Goal: Check status: Check status

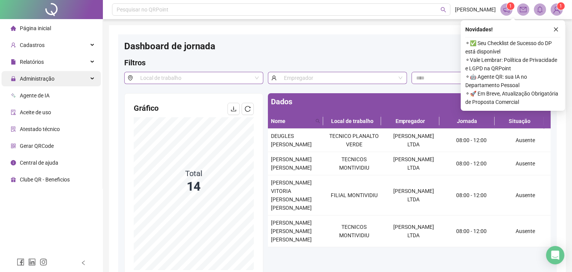
click at [33, 77] on span "Administração" at bounding box center [37, 79] width 35 height 6
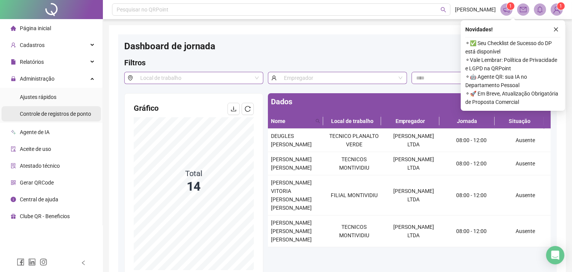
click at [56, 114] on span "Controle de registros de ponto" at bounding box center [55, 114] width 71 height 6
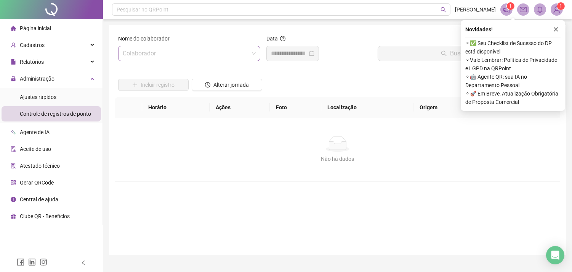
click at [252, 55] on span at bounding box center [189, 53] width 133 height 14
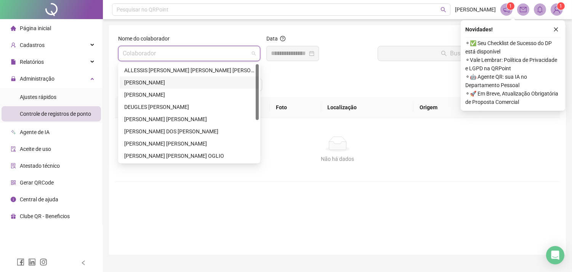
click at [192, 83] on div "[PERSON_NAME]" at bounding box center [189, 82] width 130 height 8
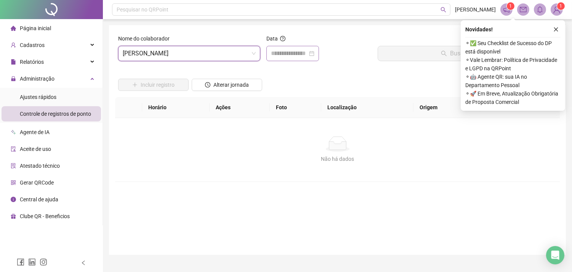
click at [319, 60] on div at bounding box center [293, 53] width 53 height 15
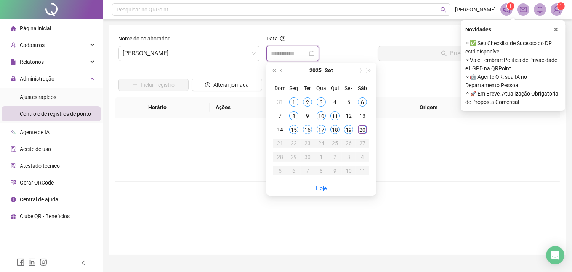
type input "**********"
click at [364, 128] on div "20" at bounding box center [362, 129] width 9 height 9
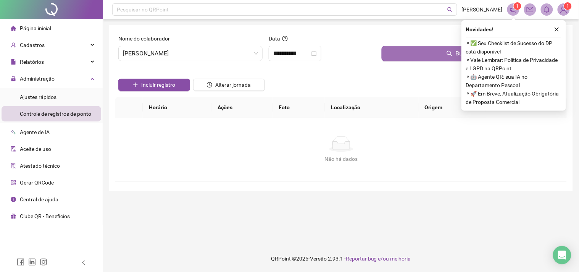
click at [407, 58] on button "Buscar registros" at bounding box center [472, 53] width 182 height 15
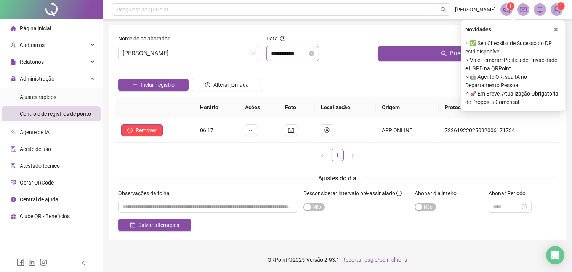
click at [319, 60] on div "**********" at bounding box center [293, 53] width 53 height 15
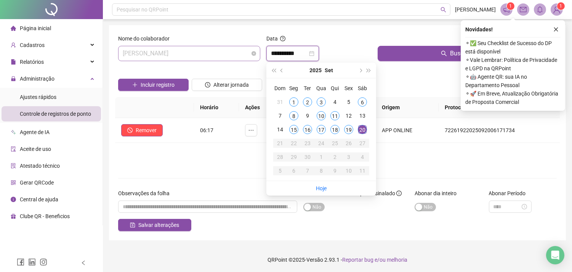
click at [256, 58] on div "[PERSON_NAME]" at bounding box center [189, 53] width 142 height 15
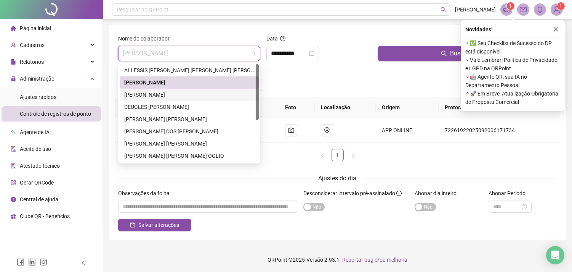
click at [151, 93] on div "[PERSON_NAME]" at bounding box center [189, 94] width 130 height 8
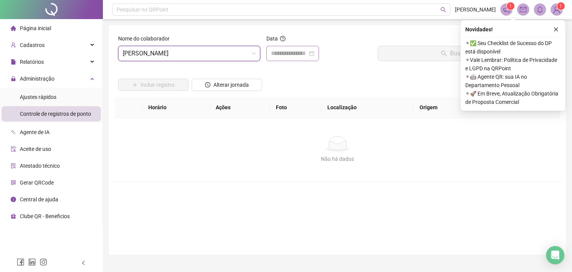
click at [315, 58] on div at bounding box center [292, 53] width 43 height 9
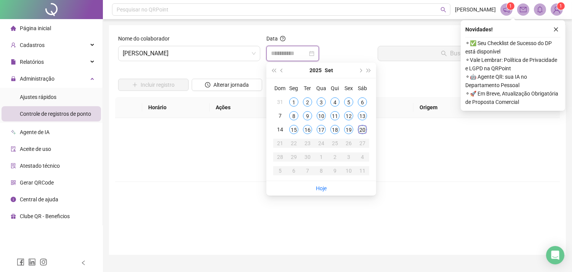
type input "**********"
click at [364, 130] on div "20" at bounding box center [362, 129] width 9 height 9
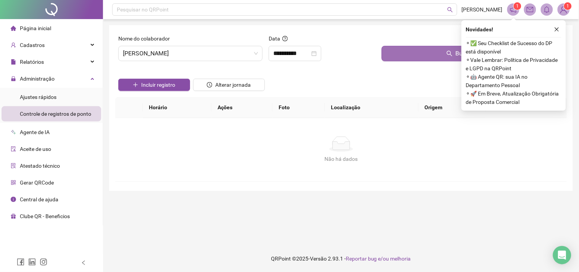
click at [398, 55] on button "Buscar registros" at bounding box center [472, 53] width 182 height 15
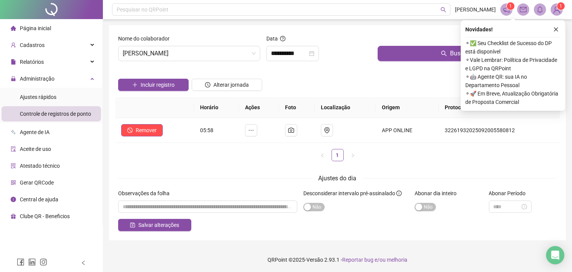
click at [306, 79] on div "Incluir registro Alterar jornada" at bounding box center [338, 82] width 442 height 30
